Goal: Information Seeking & Learning: Learn about a topic

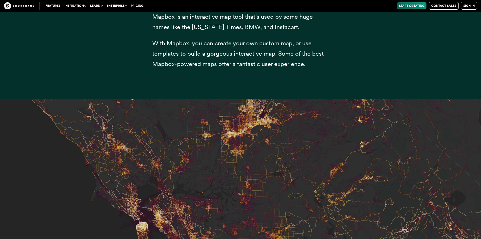
scroll to position [1979, 0]
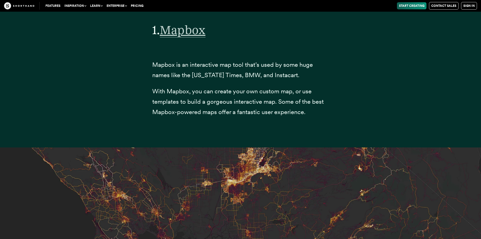
click at [180, 37] on span "Mapbox" at bounding box center [183, 29] width 46 height 15
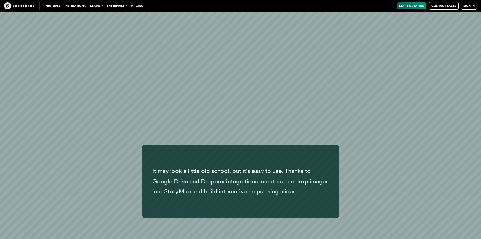
scroll to position [6091, 0]
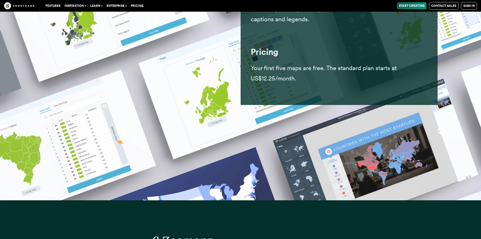
scroll to position [8098, 0]
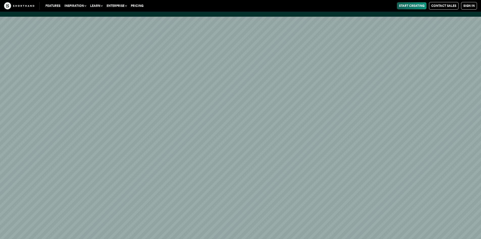
scroll to position [9518, 0]
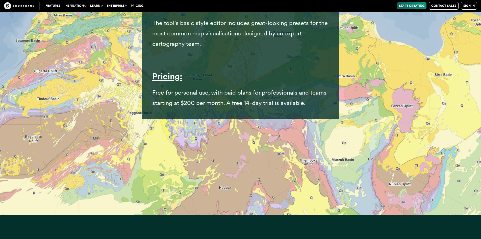
scroll to position [11258, 0]
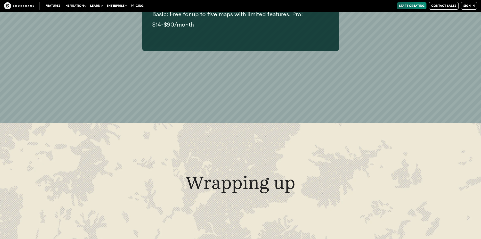
scroll to position [13442, 0]
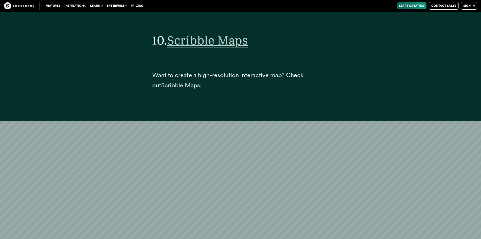
click at [202, 38] on span "Scribble Maps" at bounding box center [207, 40] width 81 height 15
